Goal: Task Accomplishment & Management: Use online tool/utility

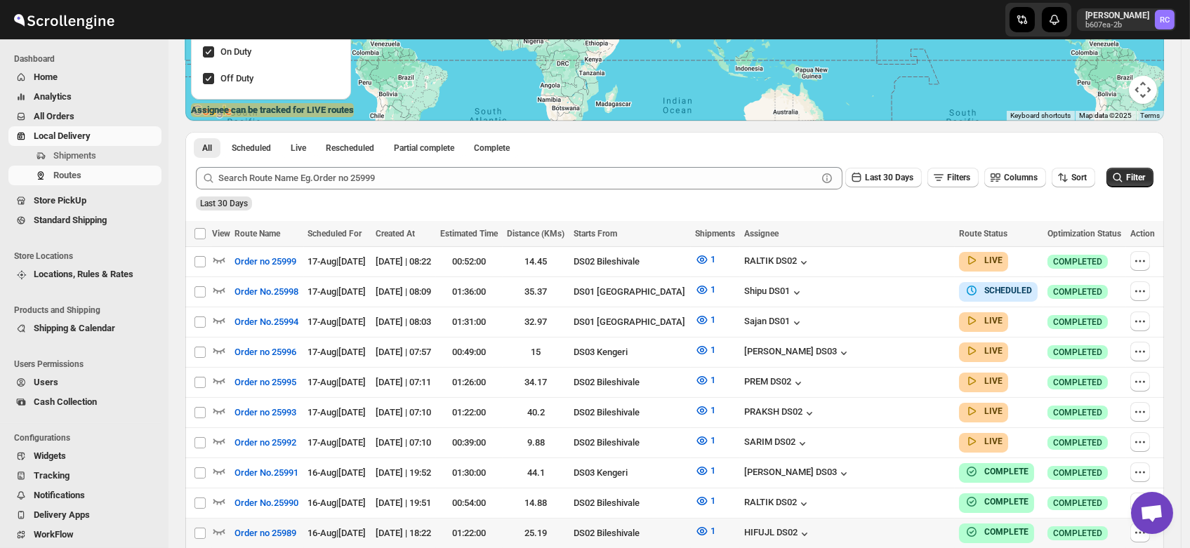
scroll to position [265, 0]
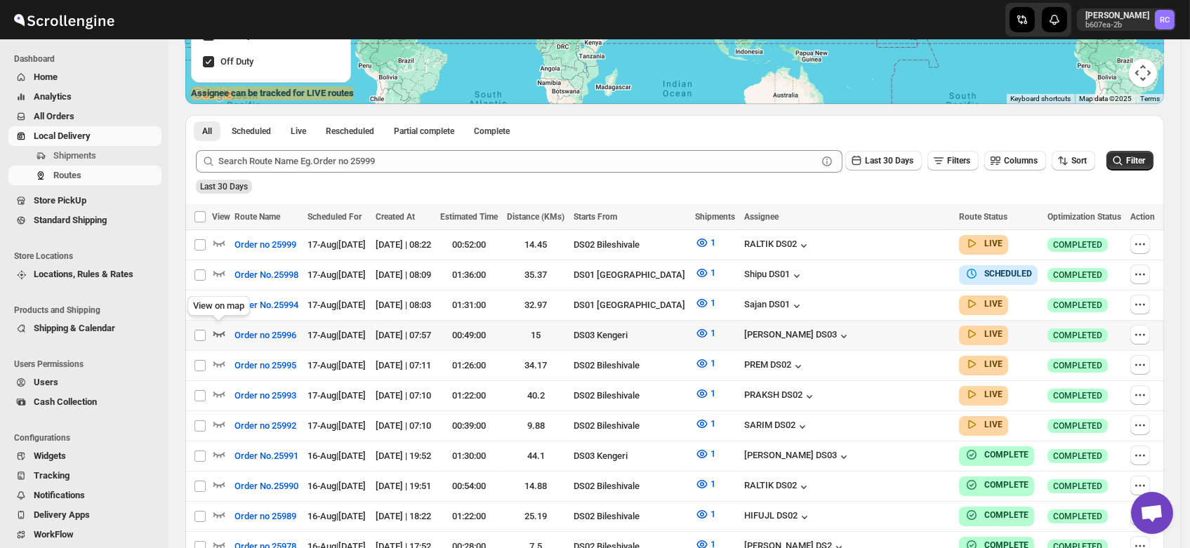
click at [218, 328] on icon "button" at bounding box center [219, 333] width 14 height 14
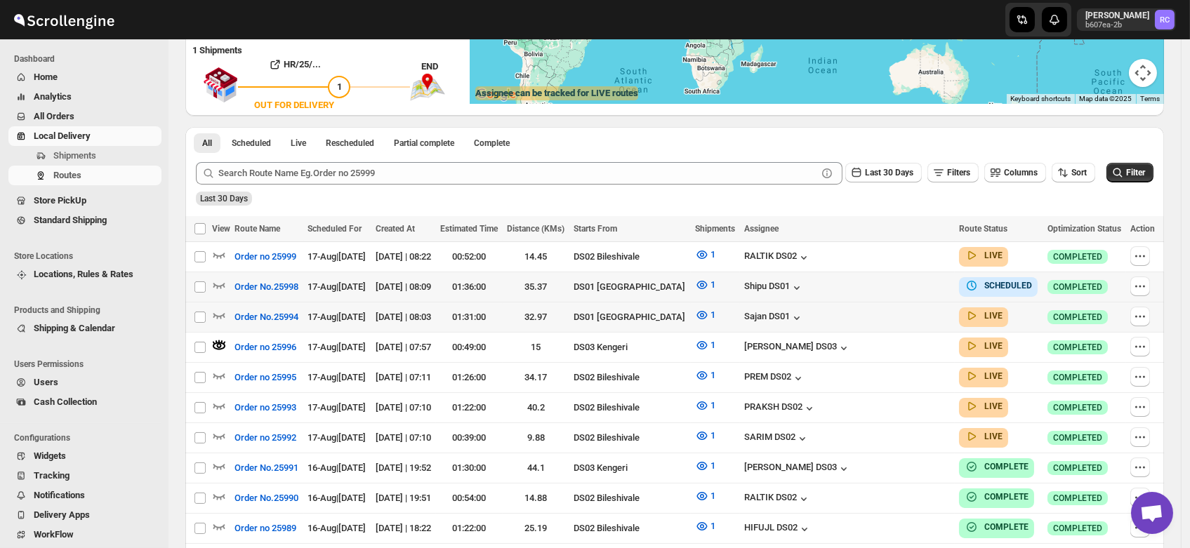
scroll to position [0, 0]
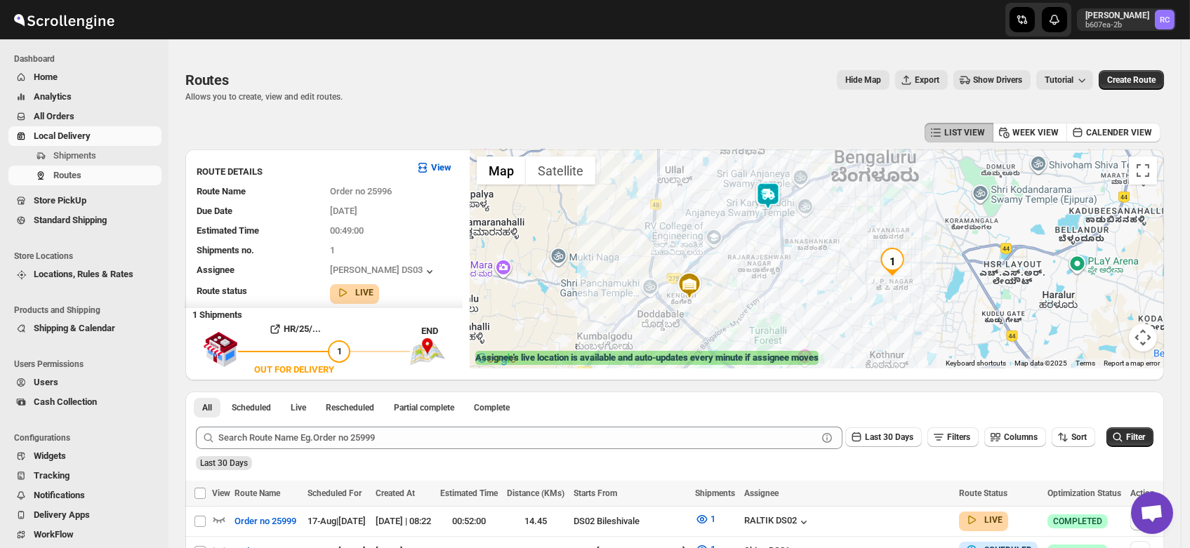
drag, startPoint x: 853, startPoint y: 221, endPoint x: 797, endPoint y: 271, distance: 75.1
click at [797, 271] on div at bounding box center [817, 259] width 694 height 219
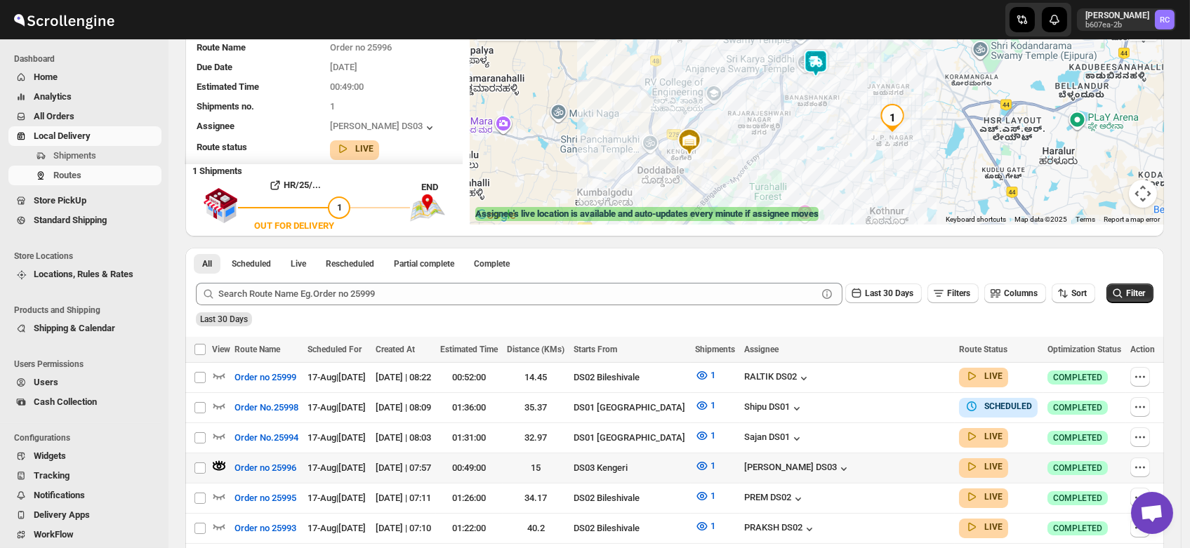
scroll to position [146, 0]
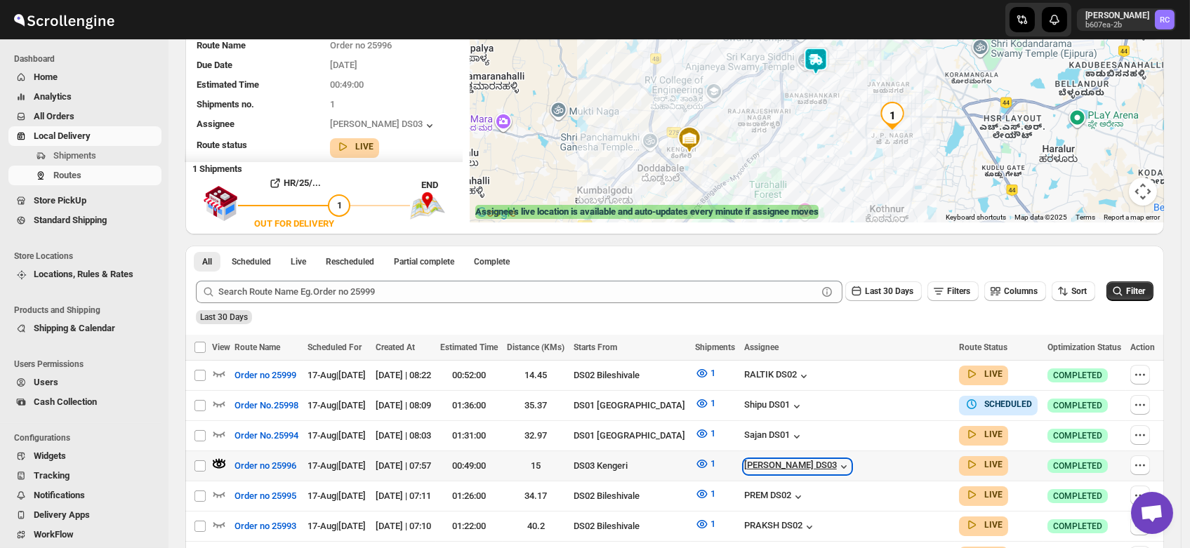
click at [846, 460] on div "[PERSON_NAME] DS03" at bounding box center [797, 467] width 107 height 14
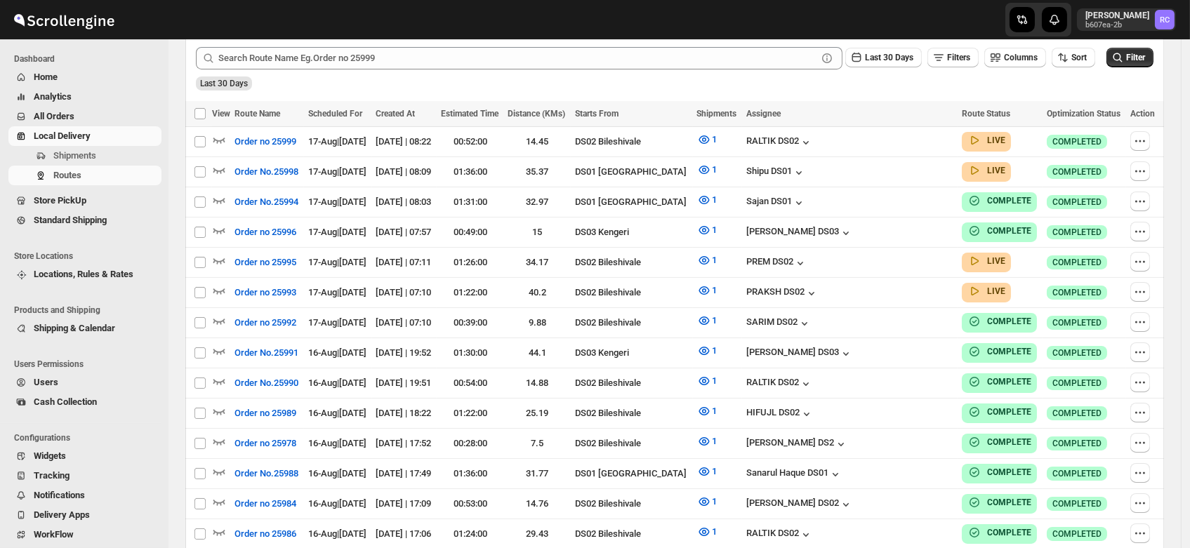
scroll to position [146, 0]
